Goal: Task Accomplishment & Management: Manage account settings

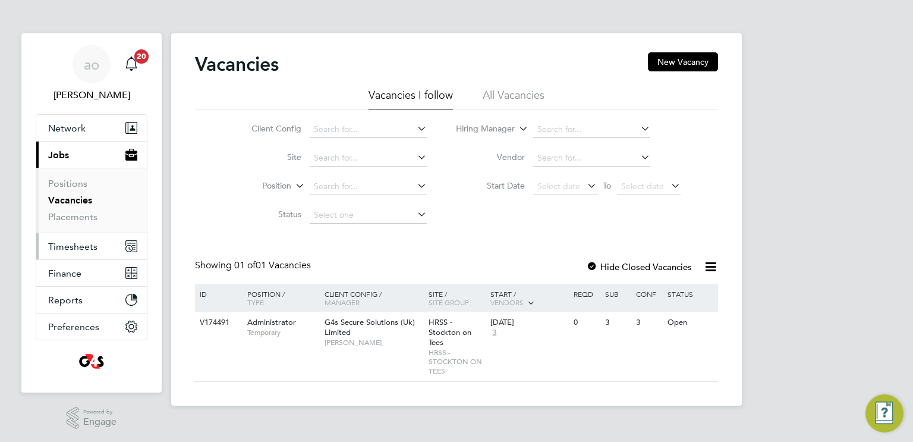
click at [78, 252] on button "Timesheets" at bounding box center [91, 246] width 111 height 26
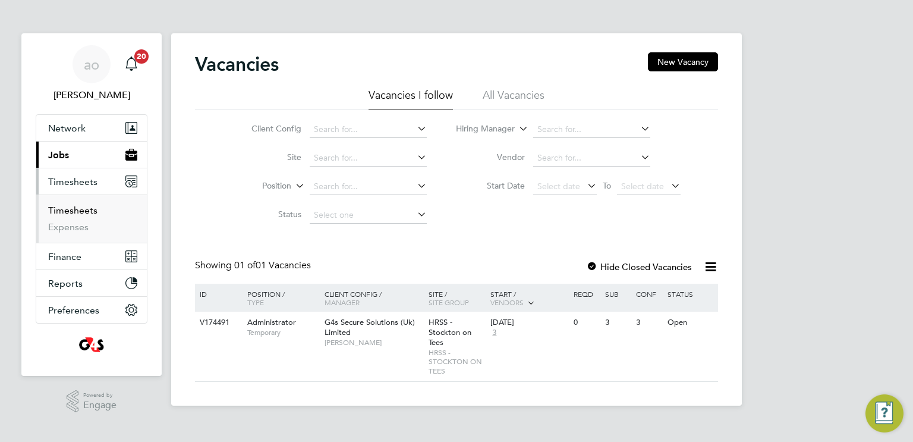
click at [85, 208] on link "Timesheets" at bounding box center [72, 210] width 49 height 11
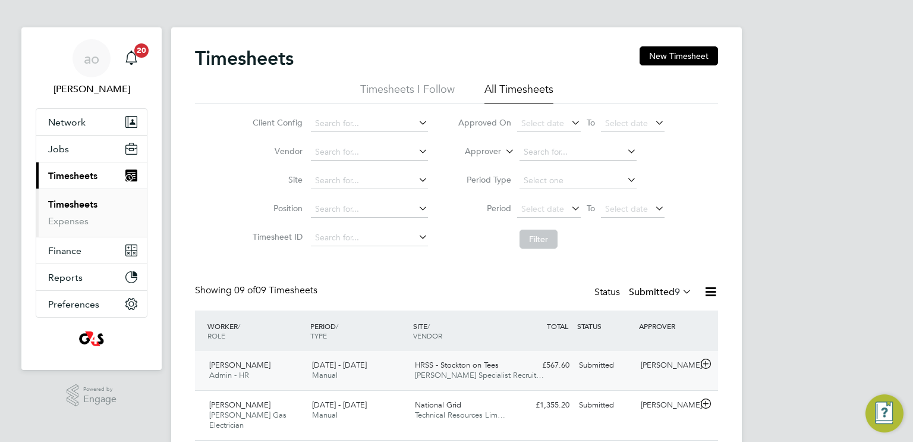
click at [588, 370] on div "Submitted" at bounding box center [605, 366] width 62 height 20
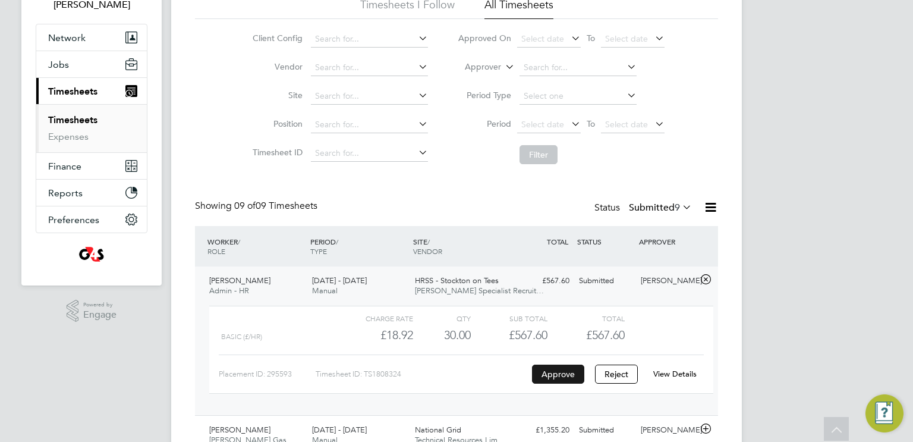
click at [555, 376] on button "Approve" at bounding box center [558, 374] width 52 height 19
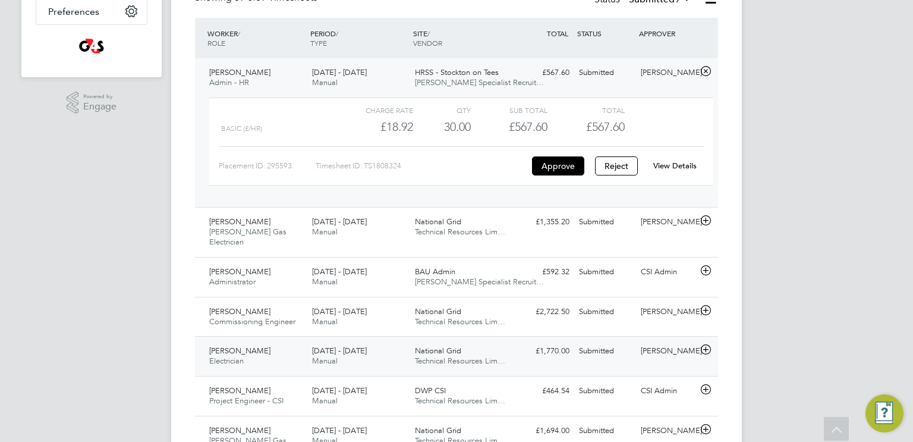
scroll to position [294, 0]
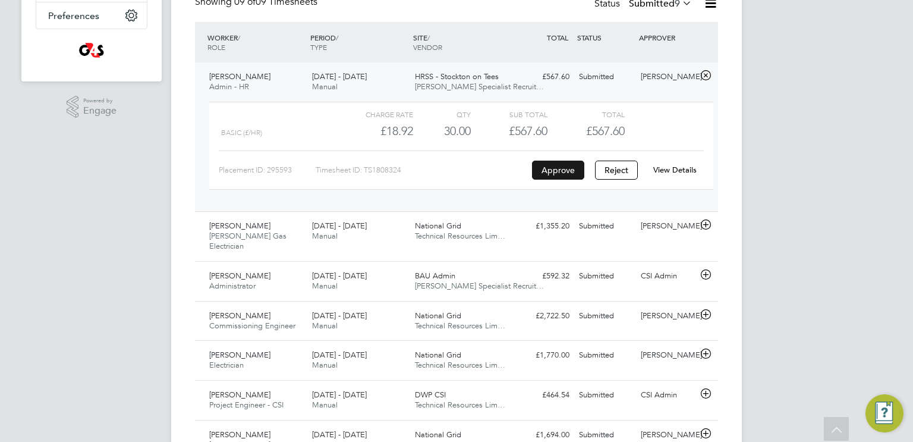
click at [559, 171] on button "Approve" at bounding box center [558, 170] width 52 height 19
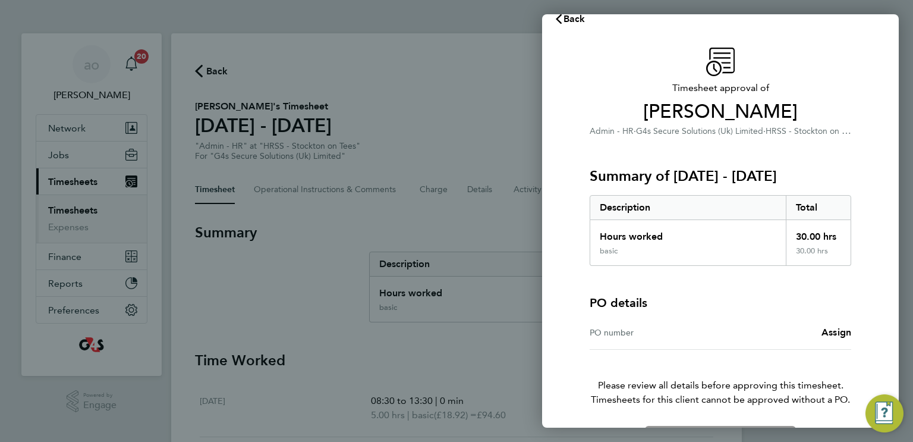
scroll to position [59, 0]
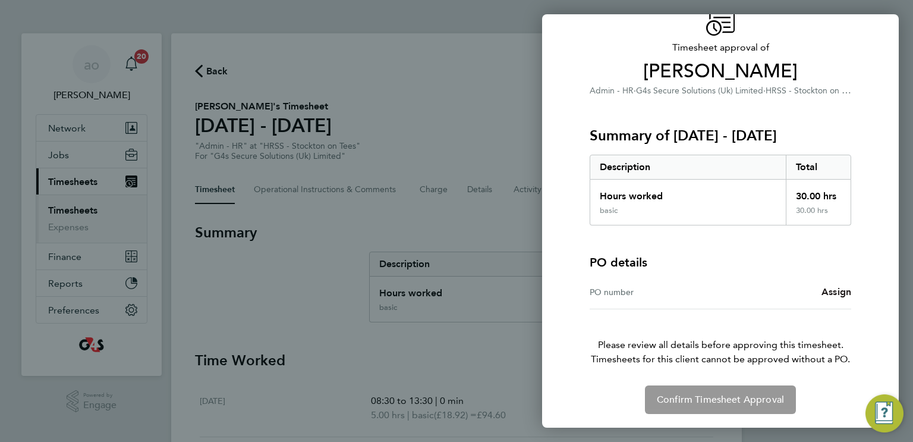
drag, startPoint x: 838, startPoint y: 299, endPoint x: 838, endPoint y: 293, distance: 6.6
click at [838, 297] on div "PO number Assign" at bounding box center [721, 292] width 262 height 34
click at [838, 293] on span "Assign" at bounding box center [837, 291] width 30 height 11
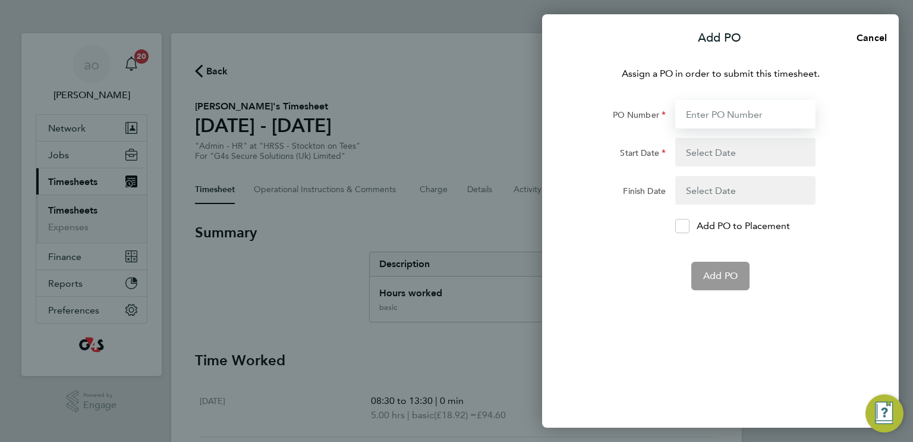
click at [744, 113] on input "PO Number" at bounding box center [746, 114] width 140 height 29
paste input "4900164243"
type input "4900164243"
click at [717, 150] on button "button" at bounding box center [746, 152] width 140 height 29
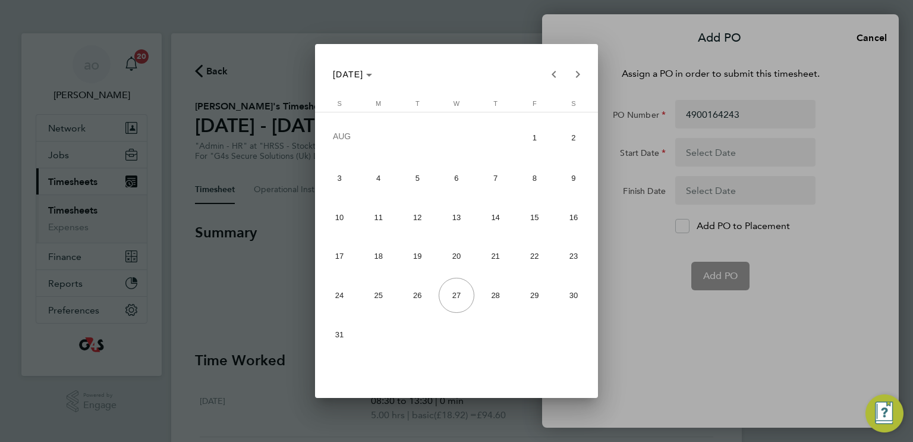
click at [373, 262] on span "18" at bounding box center [378, 255] width 35 height 35
type input "18 Aug 25"
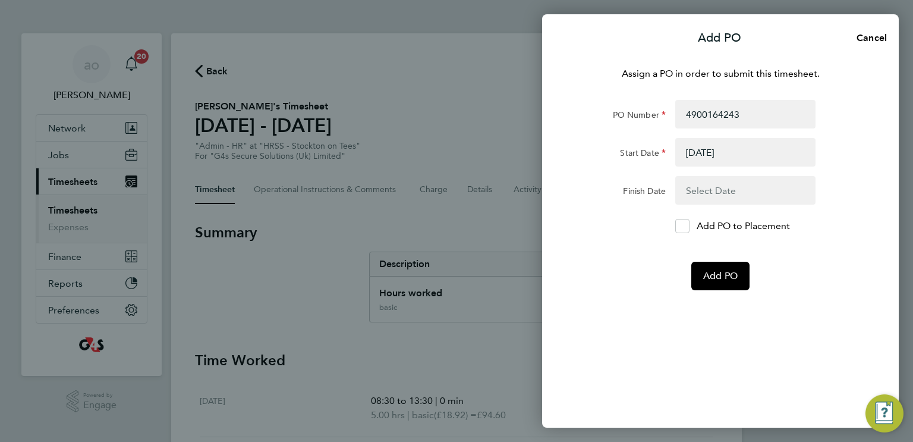
click at [701, 194] on button "button" at bounding box center [746, 190] width 140 height 29
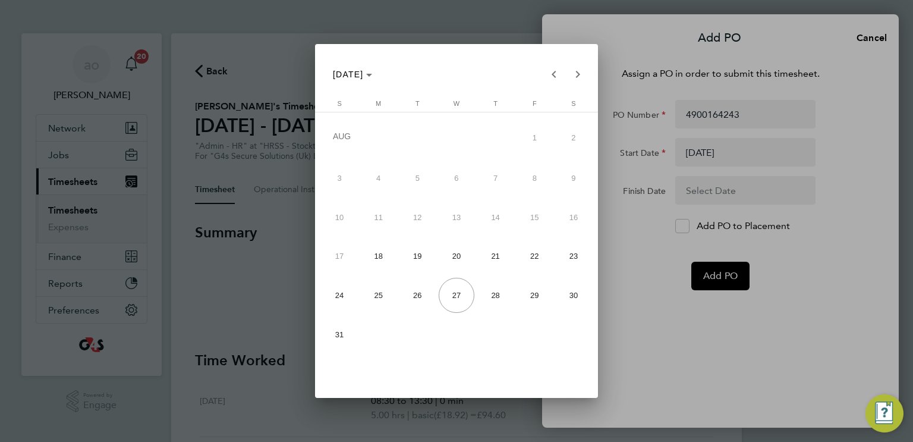
click at [338, 297] on span "24" at bounding box center [339, 295] width 35 height 35
type input "24 Aug 25"
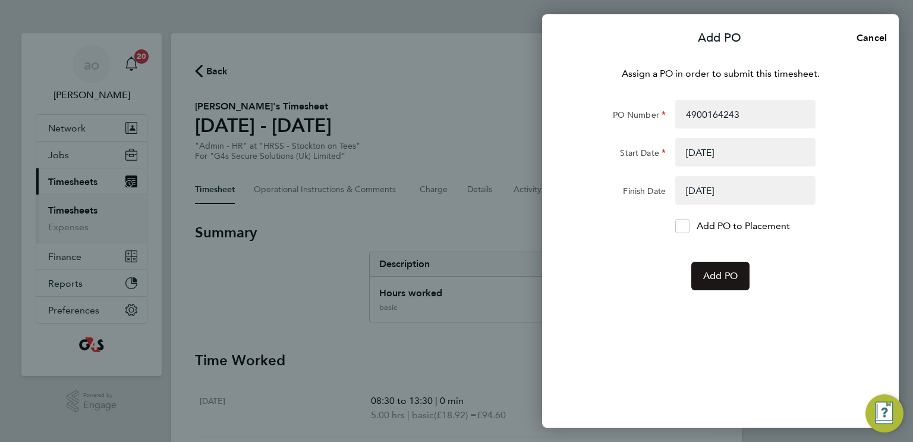
click at [732, 280] on span "Add PO" at bounding box center [720, 276] width 34 height 12
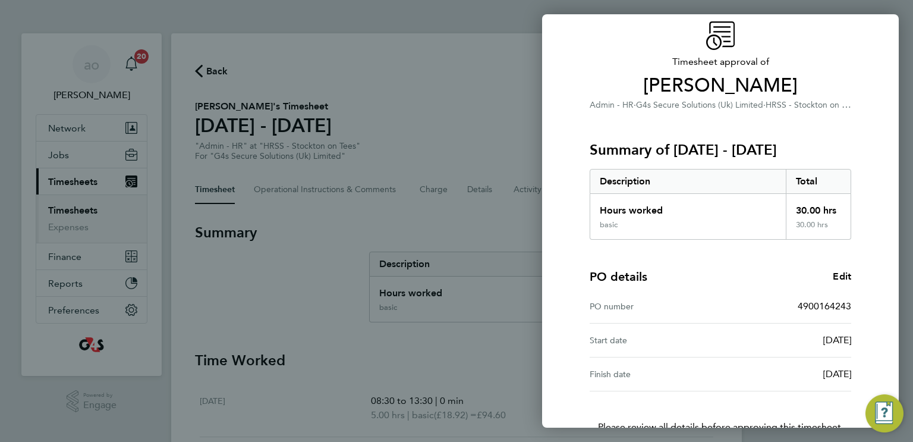
scroll to position [127, 0]
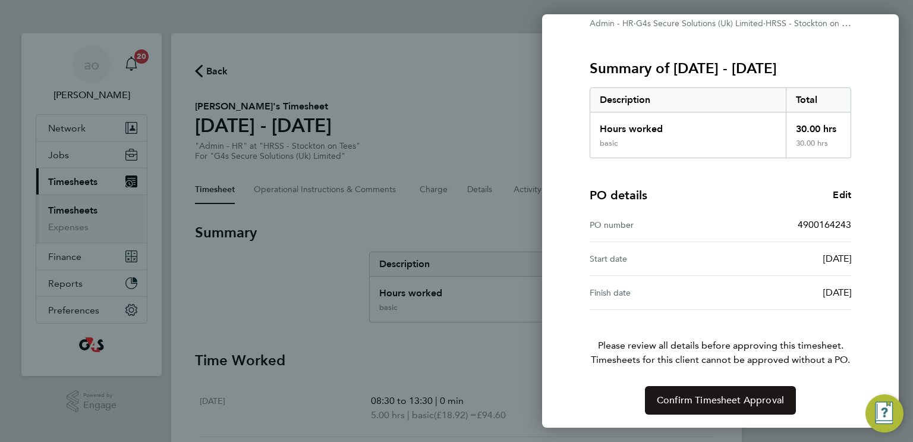
click at [714, 404] on span "Confirm Timesheet Approval" at bounding box center [720, 400] width 127 height 12
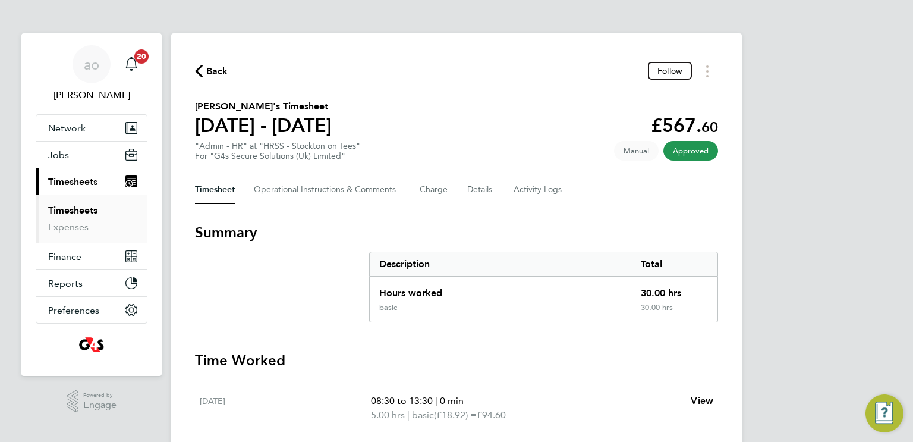
click at [695, 150] on span "Approved" at bounding box center [691, 151] width 55 height 20
click at [702, 151] on span "Approved" at bounding box center [691, 151] width 55 height 20
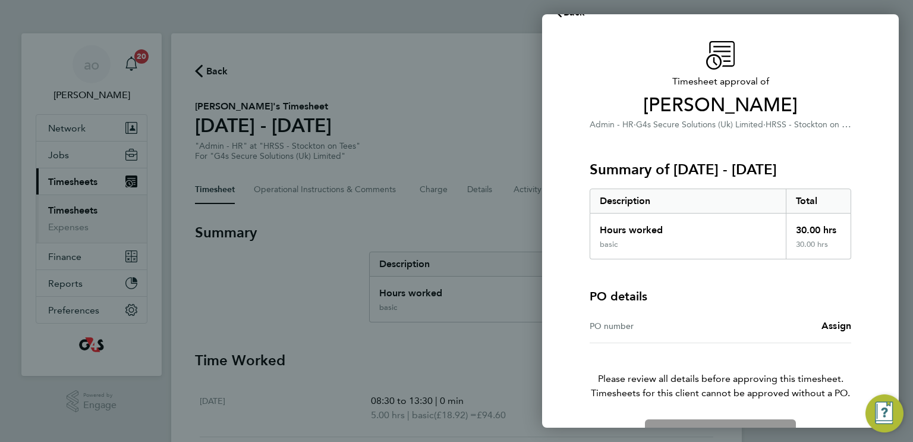
scroll to position [59, 0]
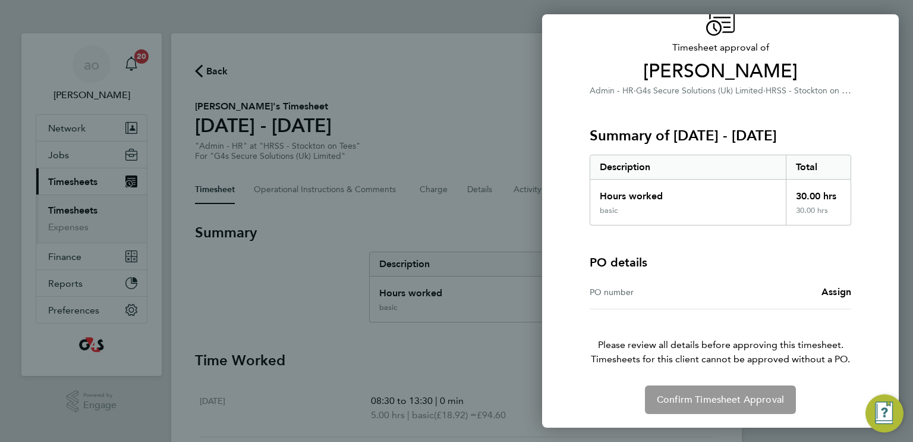
click at [721, 405] on div "Confirm Timesheet Approval" at bounding box center [721, 399] width 290 height 29
